Goal: Navigation & Orientation: Go to known website

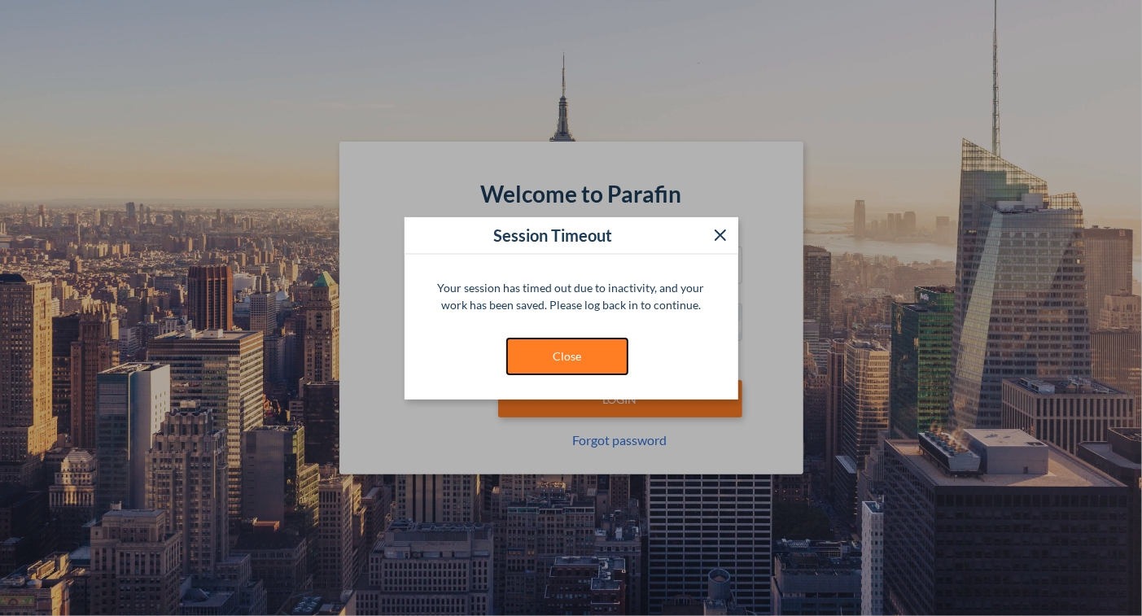
click at [569, 358] on button "Close" at bounding box center [567, 356] width 122 height 37
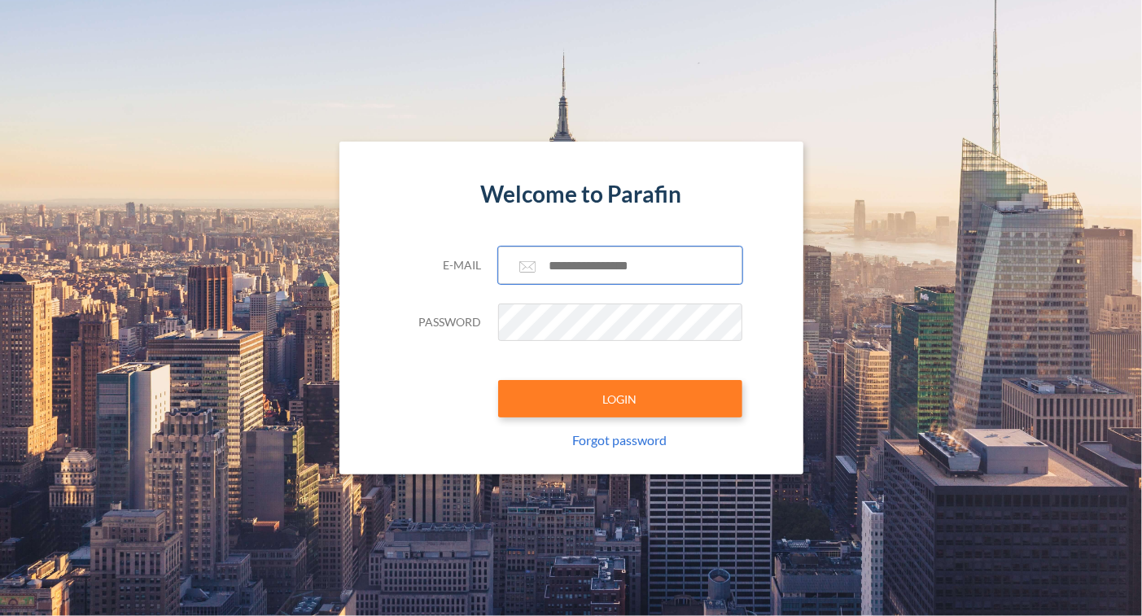
click at [568, 264] on input "text" at bounding box center [620, 265] width 244 height 37
